Goal: Navigation & Orientation: Understand site structure

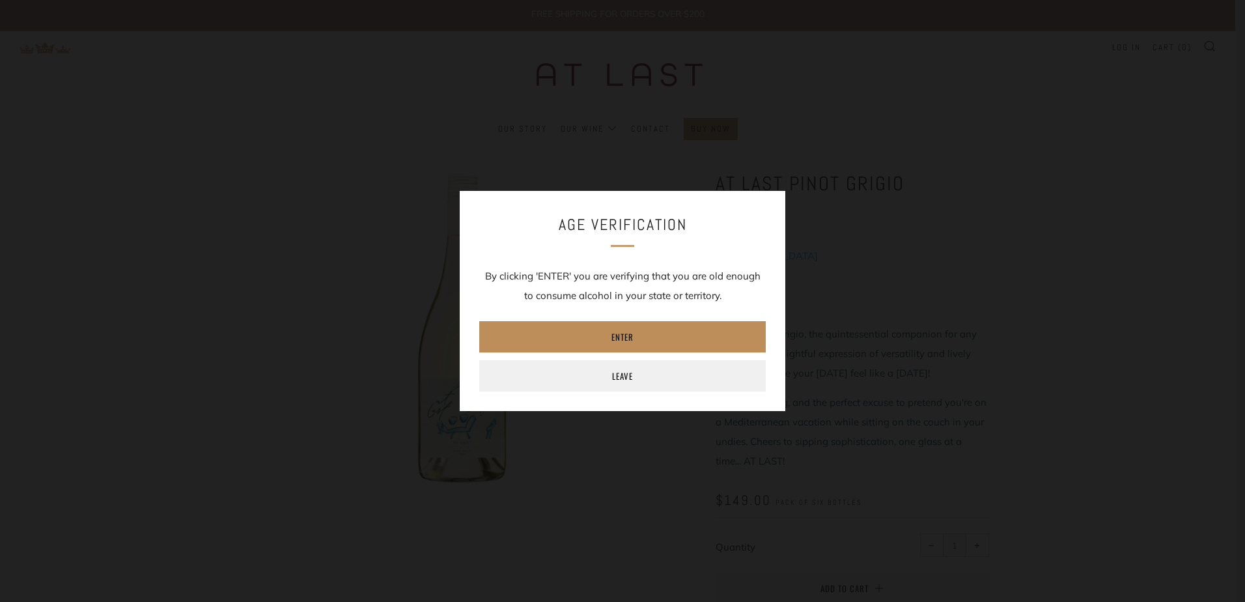
click at [650, 335] on link "Enter" at bounding box center [622, 336] width 286 height 31
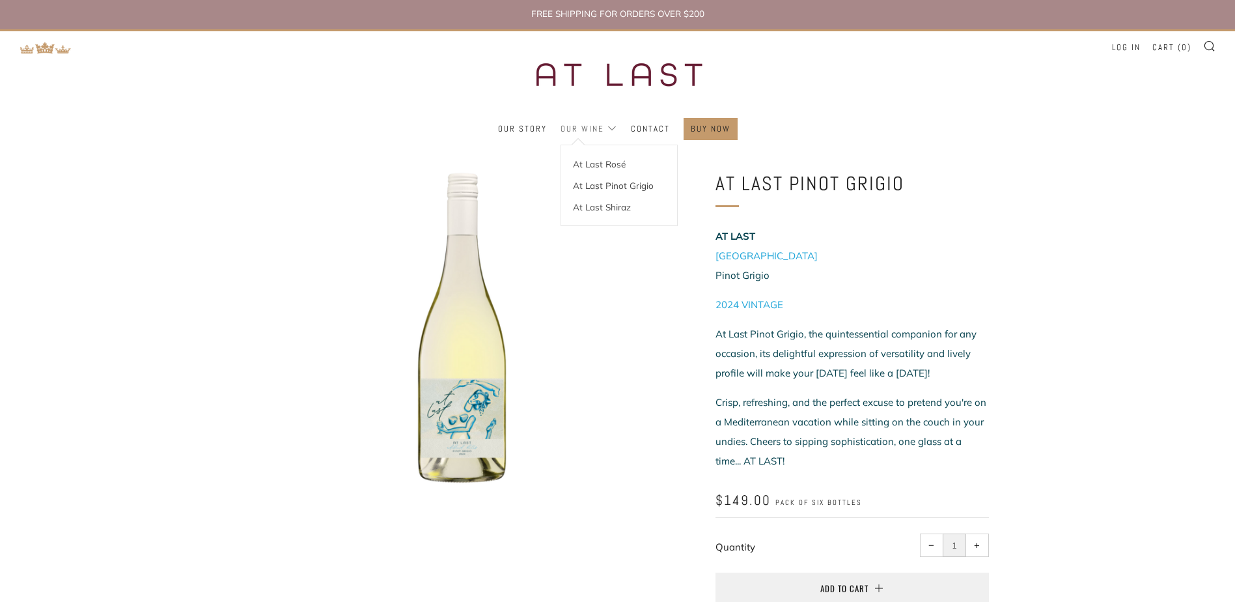
click at [588, 128] on link "Our Wine" at bounding box center [589, 128] width 57 height 21
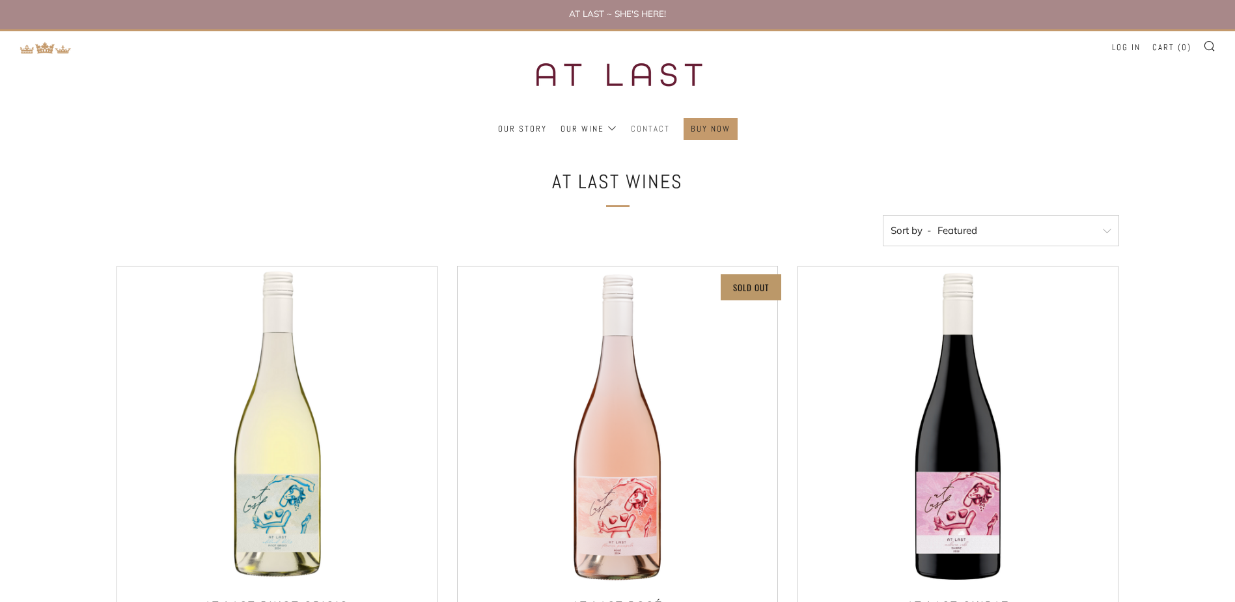
click at [635, 124] on link "Contact" at bounding box center [650, 128] width 39 height 21
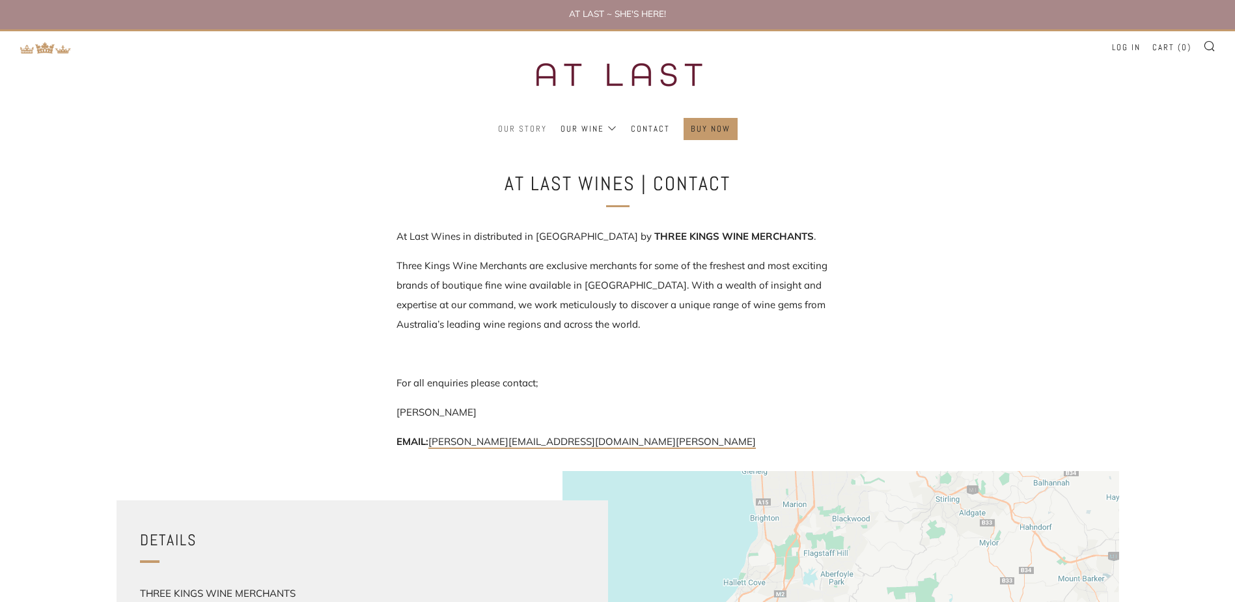
click at [536, 126] on link "Our Story" at bounding box center [522, 128] width 49 height 21
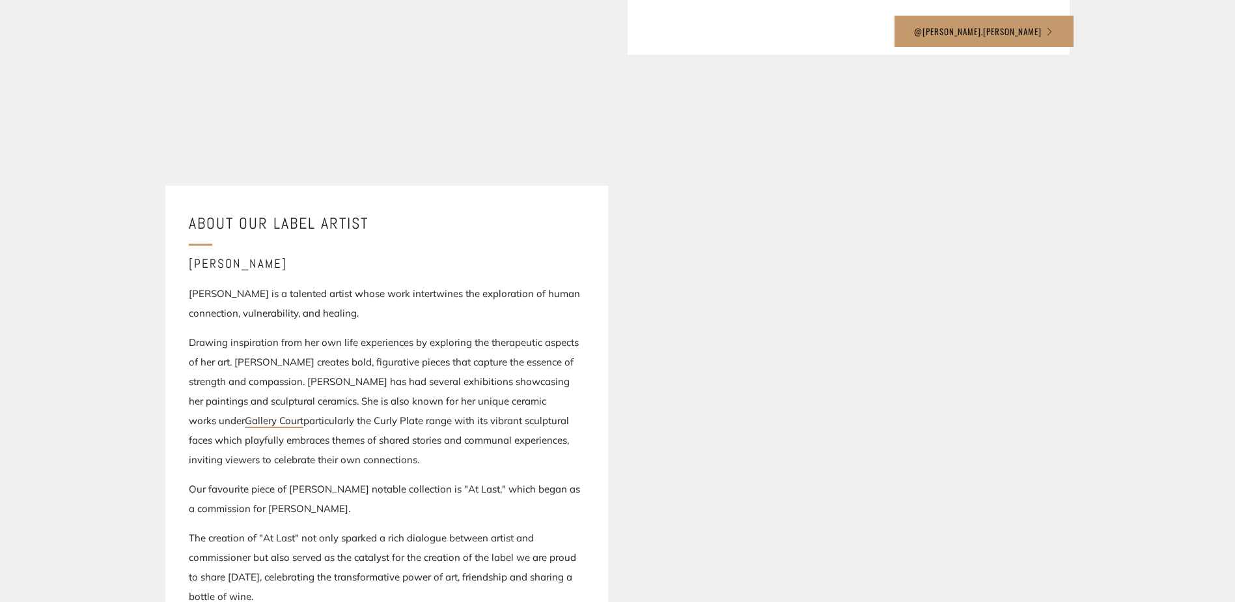
scroll to position [950, 0]
